Goal: Task Accomplishment & Management: Complete application form

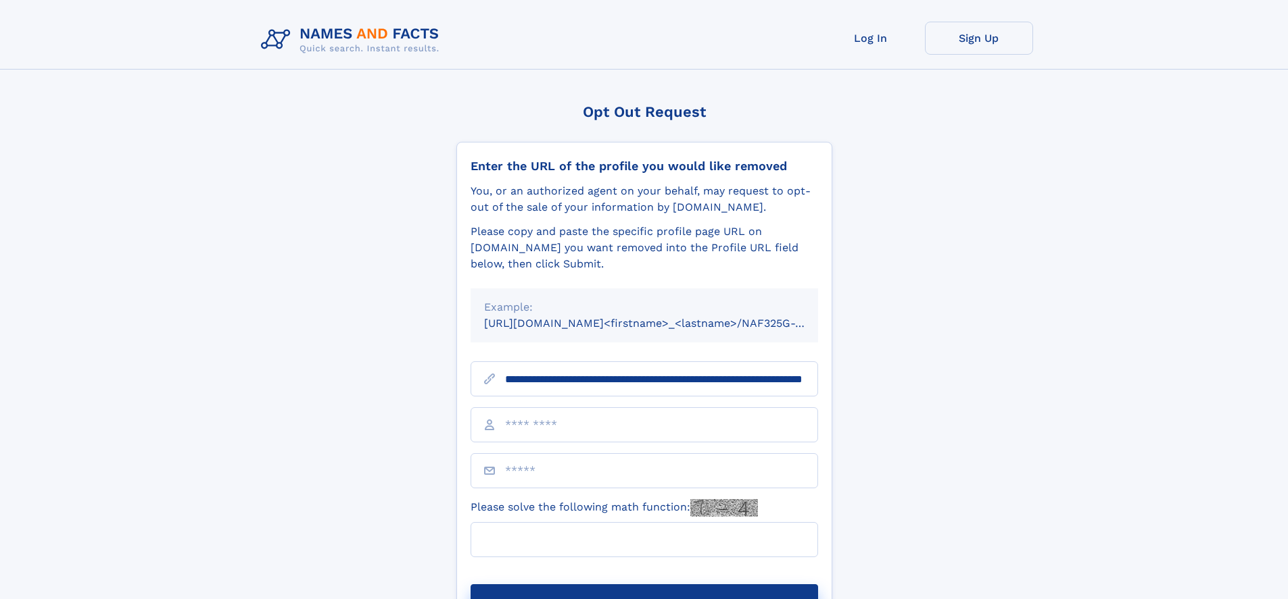
scroll to position [0, 124]
type input "**********"
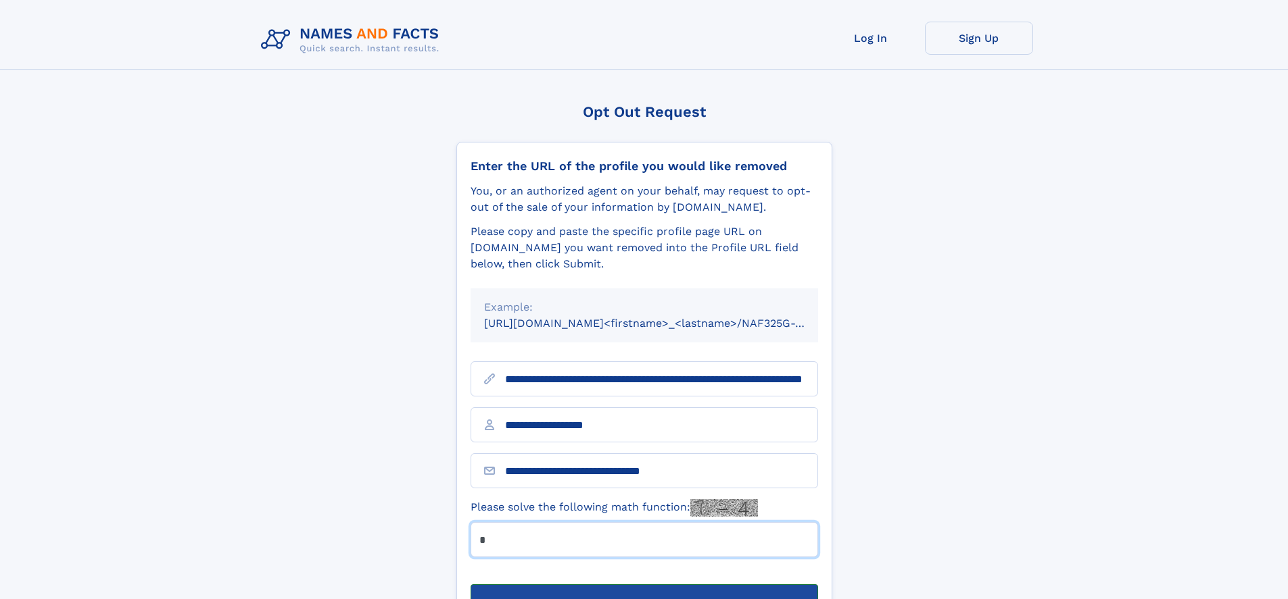
type input "*"
click at [643, 585] on button "Submit Opt Out Request" at bounding box center [643, 606] width 347 height 43
